Goal: Submit feedback/report problem

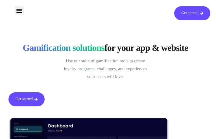
type input "iSoctFhgqdsTI"
type input "[EMAIL_ADDRESS][DOMAIN_NAME]"
type input "vaZxxQpqNLcgQS"
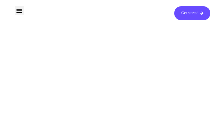
type input "raIxXLVGRcQcTH"
type input "[EMAIL_ADDRESS][DOMAIN_NAME]"
type input "kXPXOHXDwzmL"
type input "wmbPlAXBwpqbL"
type input "[EMAIL_ADDRESS][DOMAIN_NAME]"
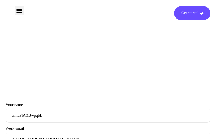
type input "sAHwayUm"
